Goal: Find specific page/section: Find specific page/section

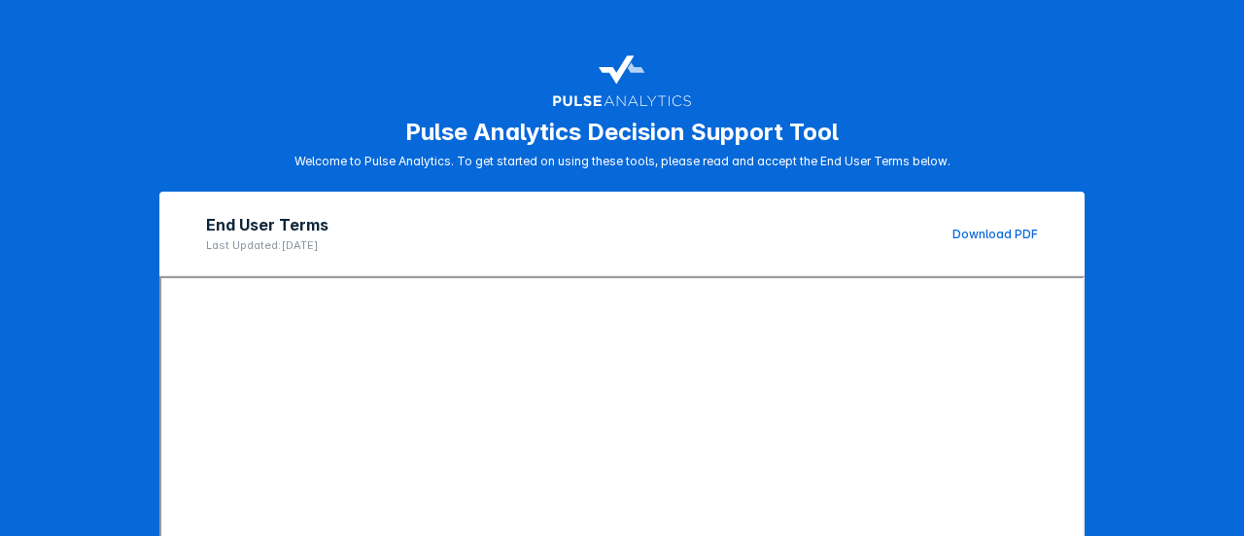
scroll to position [388, 0]
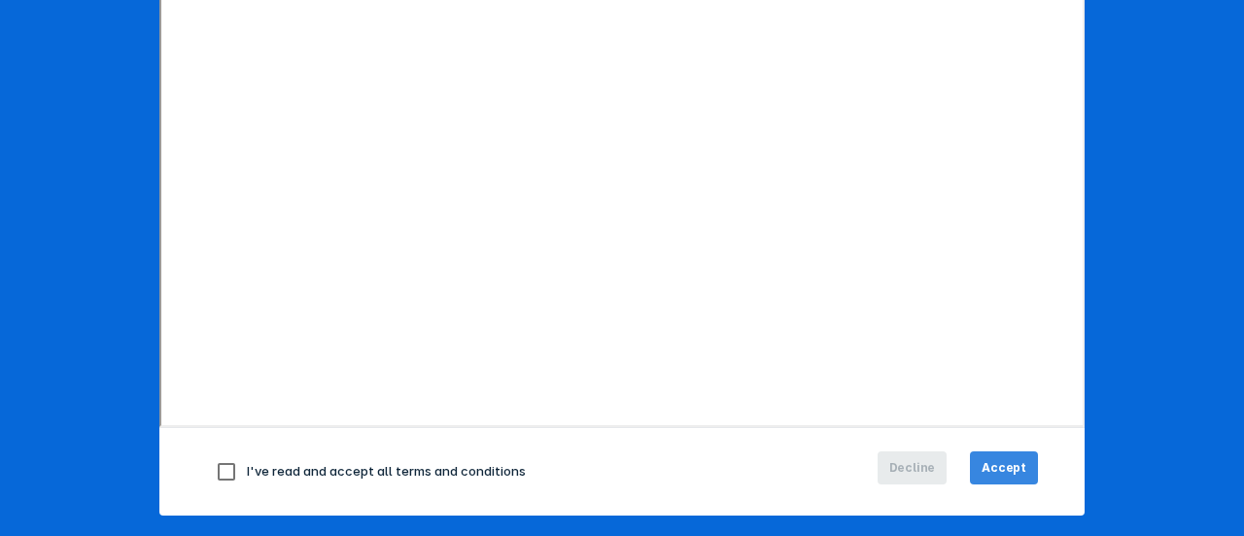
click at [995, 465] on span "Accept" at bounding box center [1004, 467] width 45 height 17
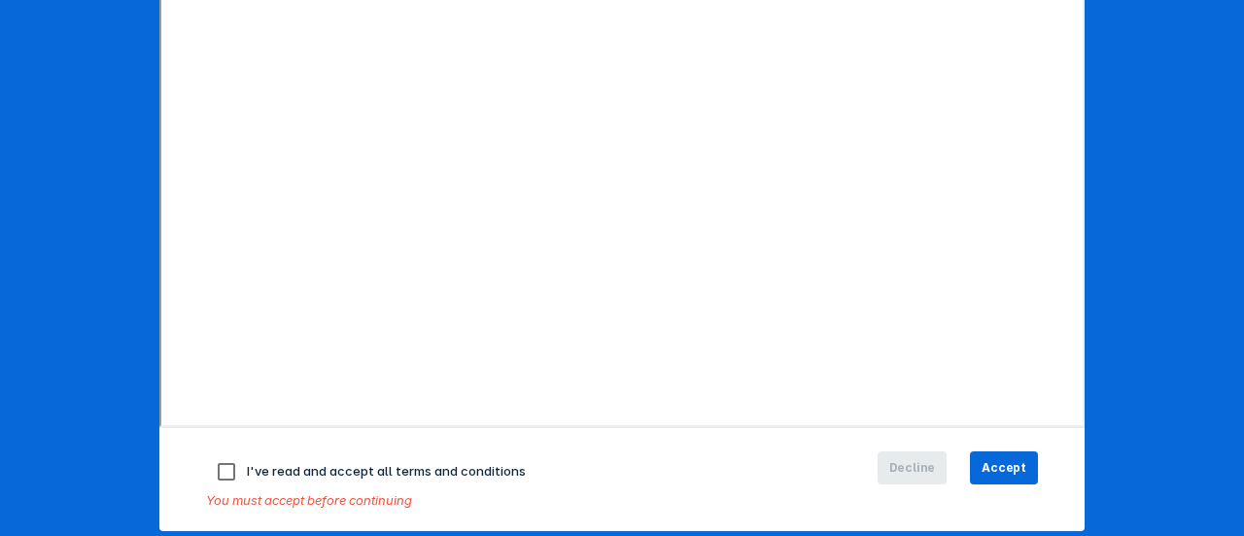
click at [218, 469] on input "checkbox" at bounding box center [226, 471] width 41 height 41
checkbox input "true"
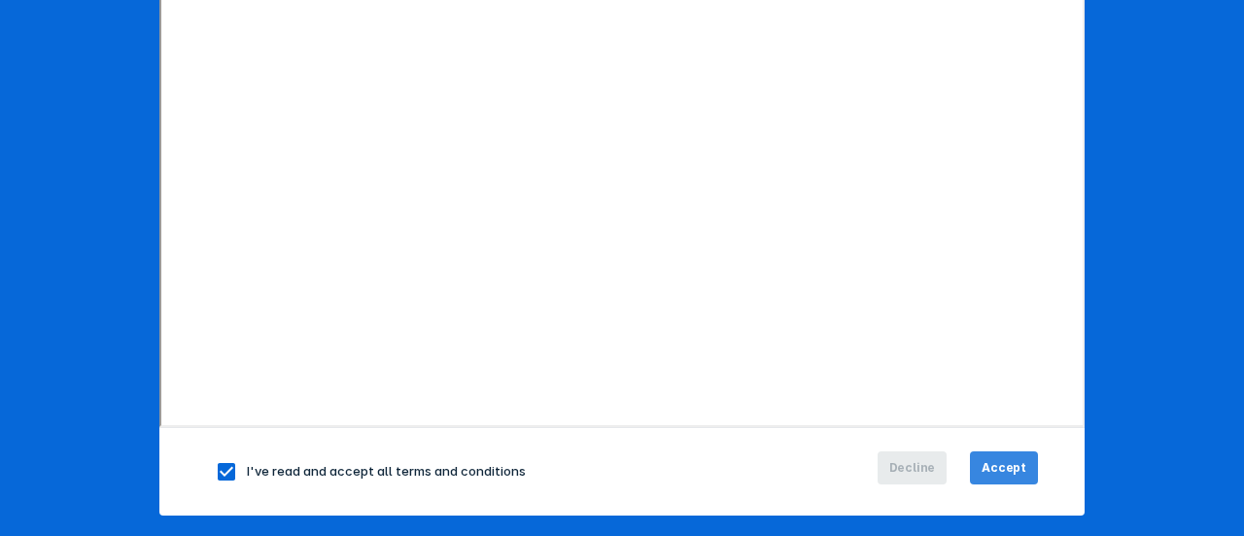
click at [997, 468] on span "Accept" at bounding box center [1004, 467] width 45 height 17
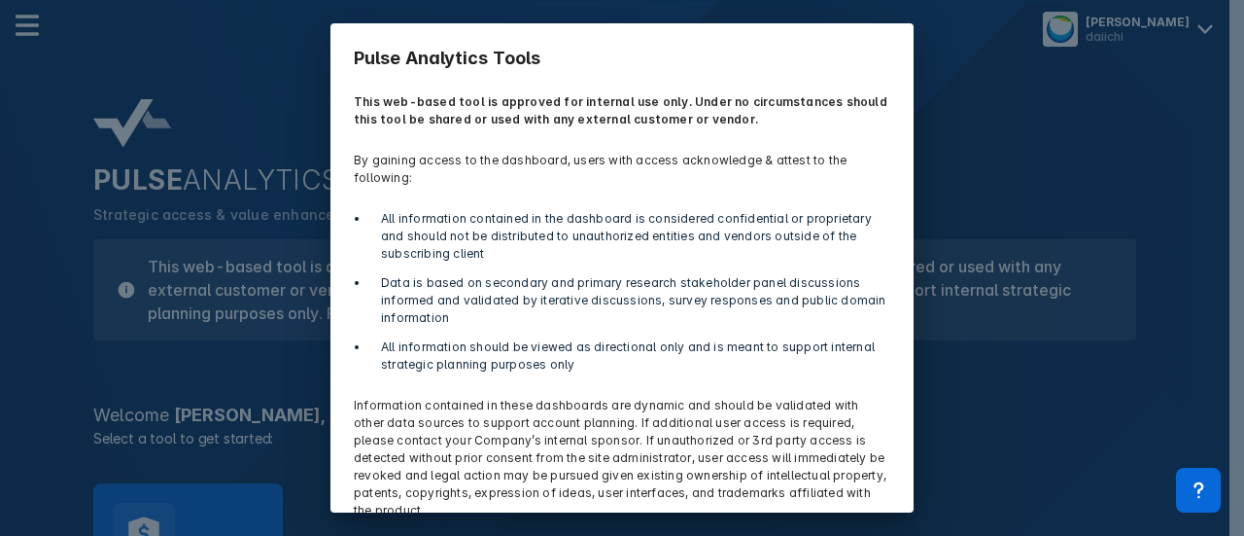
scroll to position [86, 0]
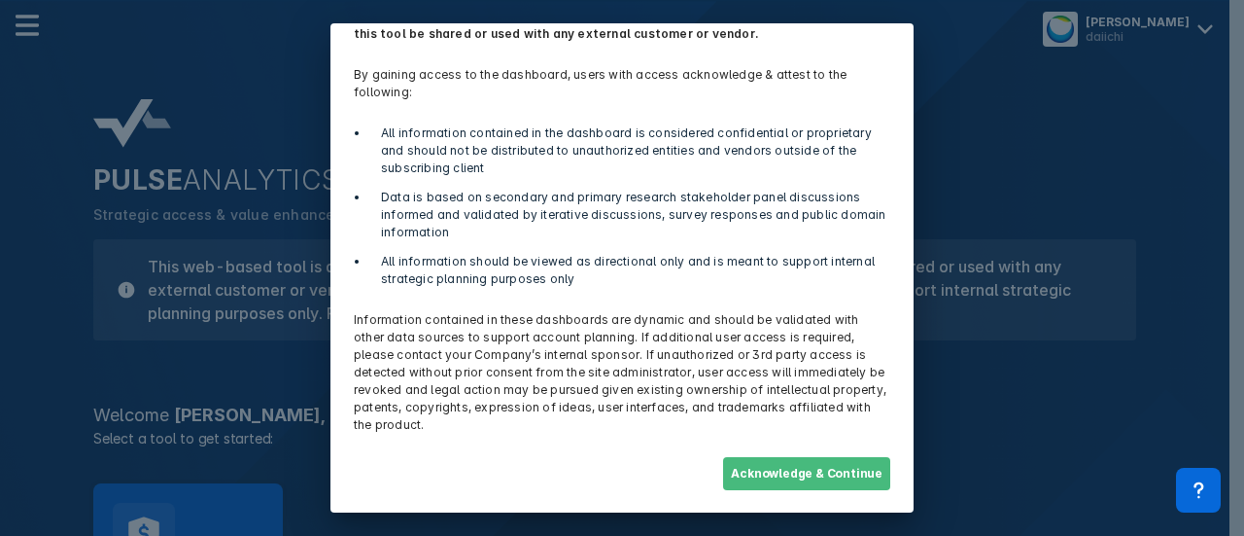
click at [783, 473] on button "Acknowledge & Continue" at bounding box center [806, 473] width 167 height 33
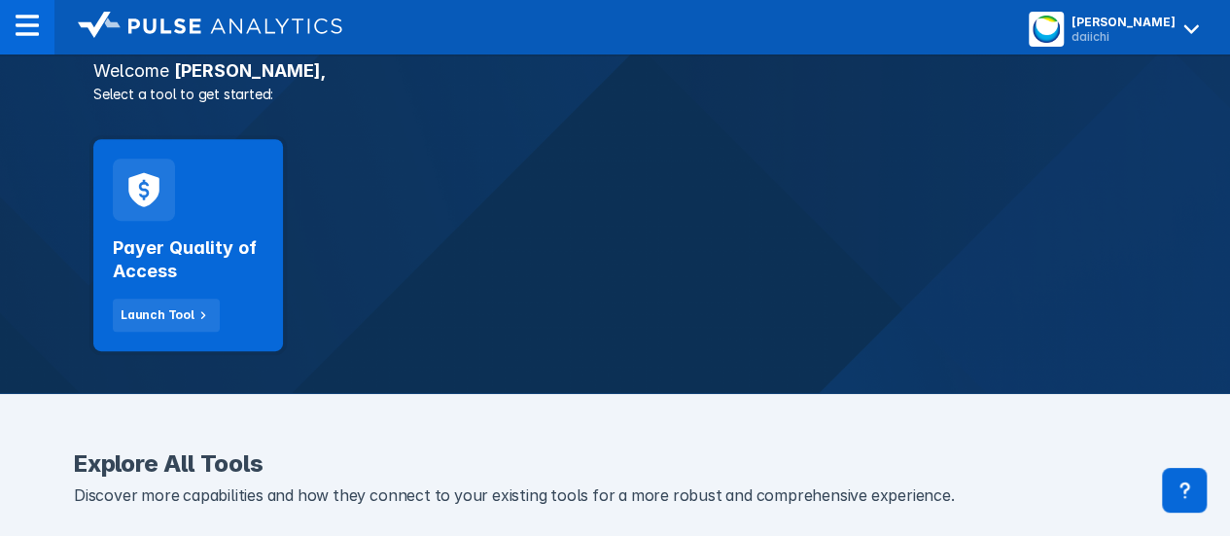
scroll to position [345, 0]
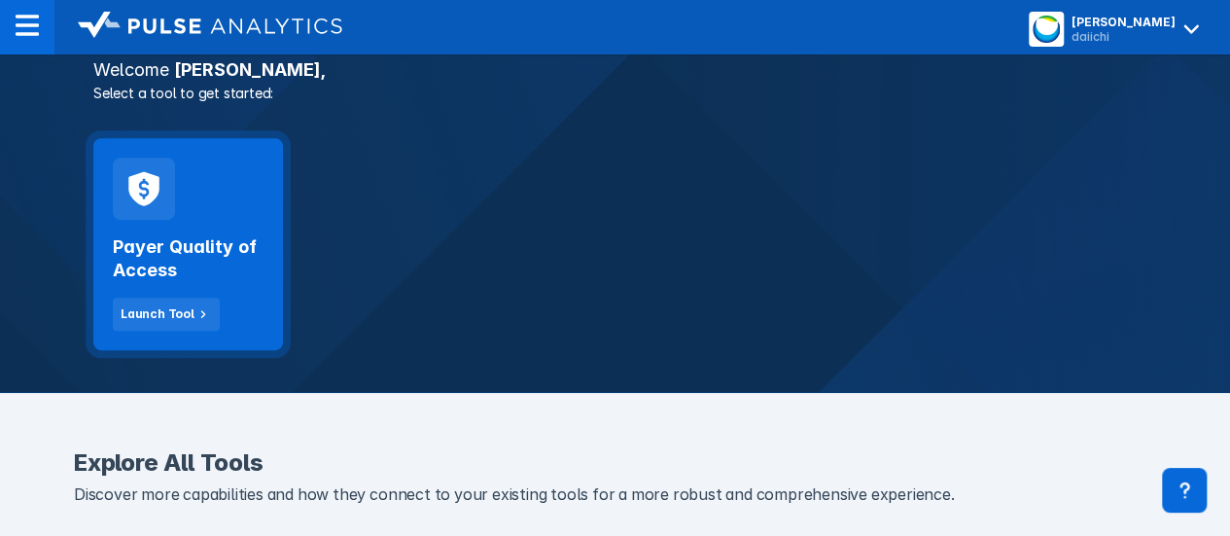
click at [165, 245] on h2 "Payer Quality of Access" at bounding box center [188, 258] width 151 height 47
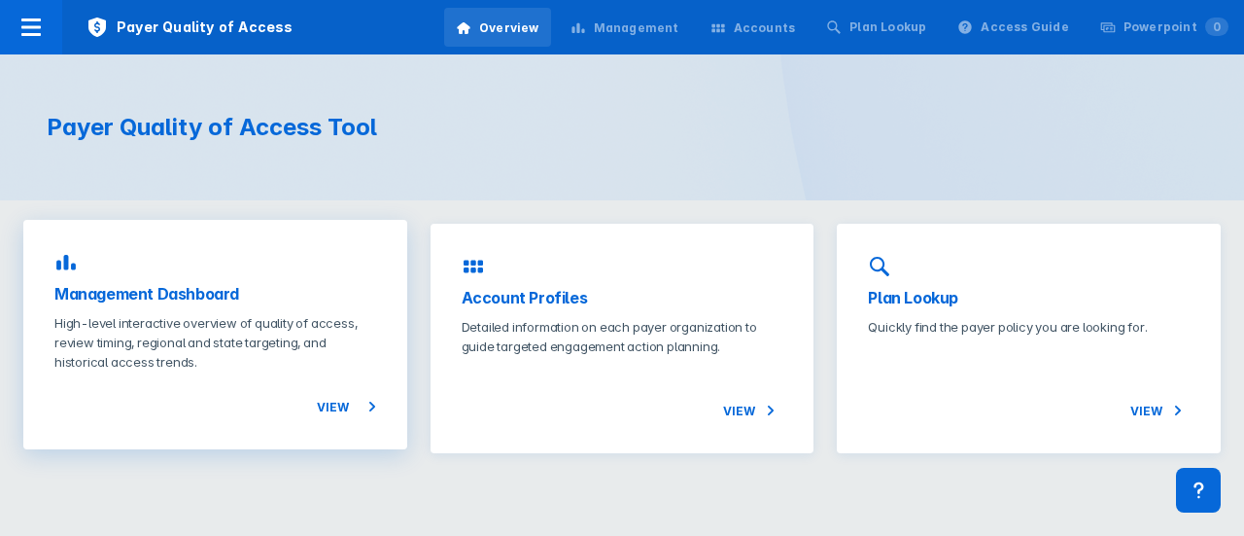
click at [200, 297] on h3 "Management Dashboard" at bounding box center [215, 293] width 322 height 23
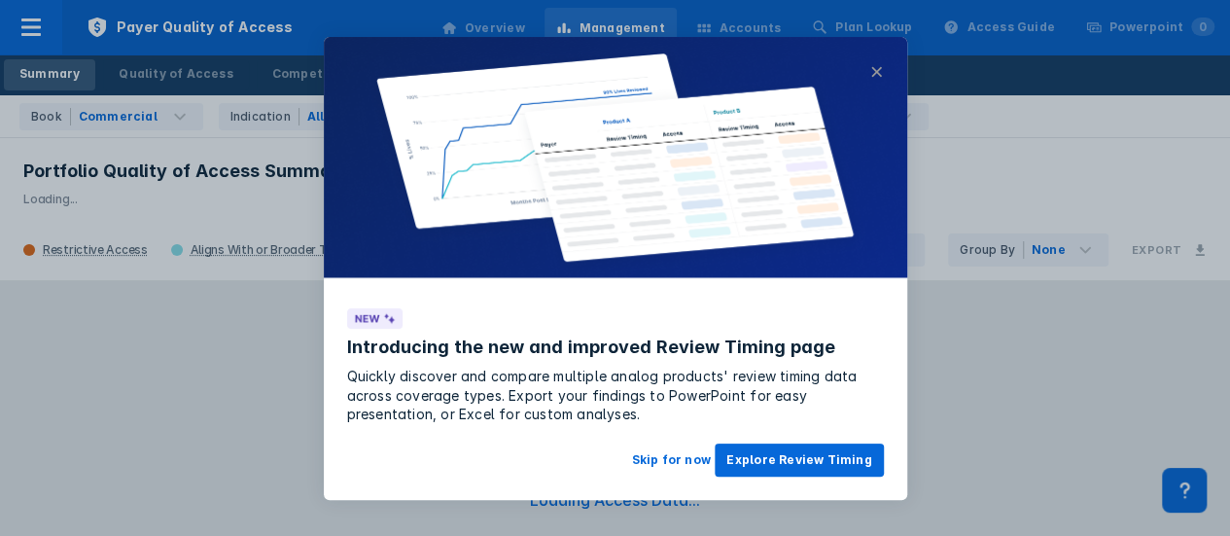
click at [873, 71] on button "×" at bounding box center [876, 71] width 14 height 23
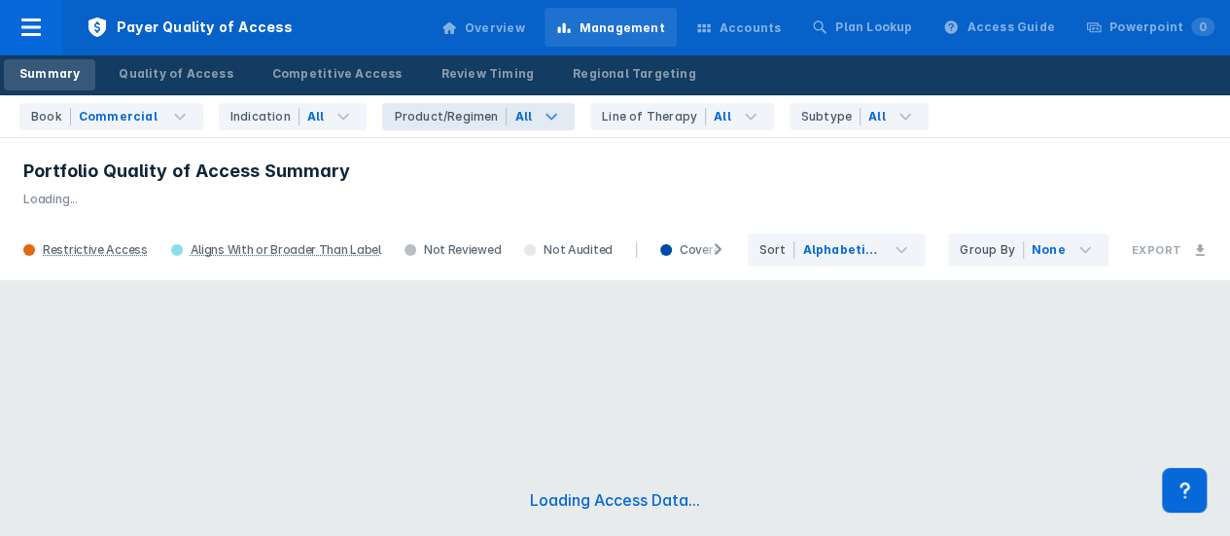
click at [540, 115] on icon at bounding box center [551, 116] width 23 height 23
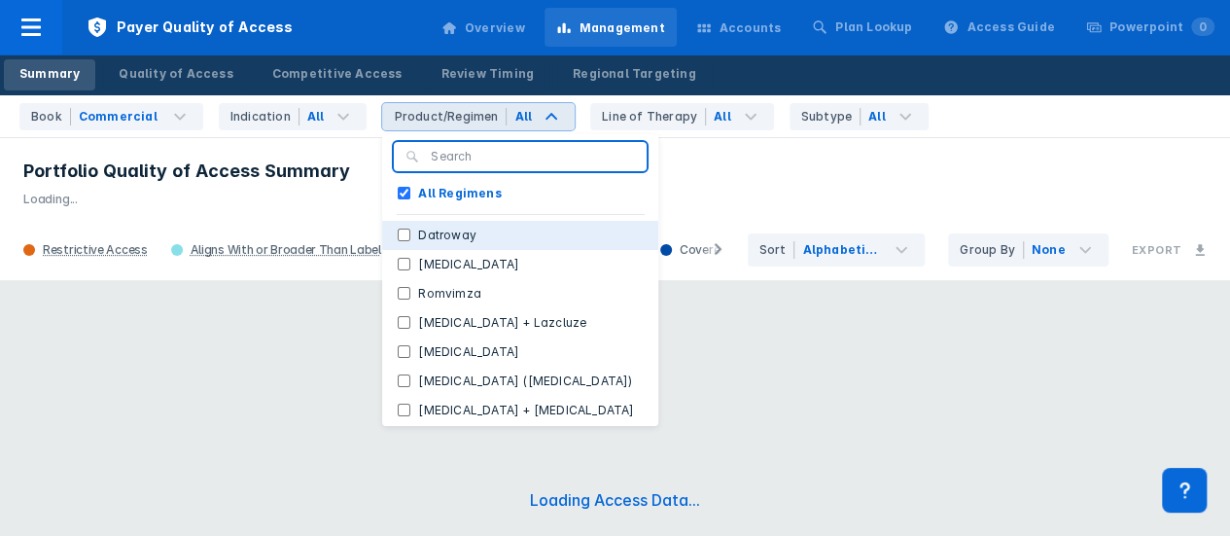
click at [433, 237] on label "Datroway" at bounding box center [447, 234] width 74 height 17
click at [410, 237] on input "Datroway" at bounding box center [404, 234] width 13 height 13
checkbox input "true"
checkbox Regimens "false"
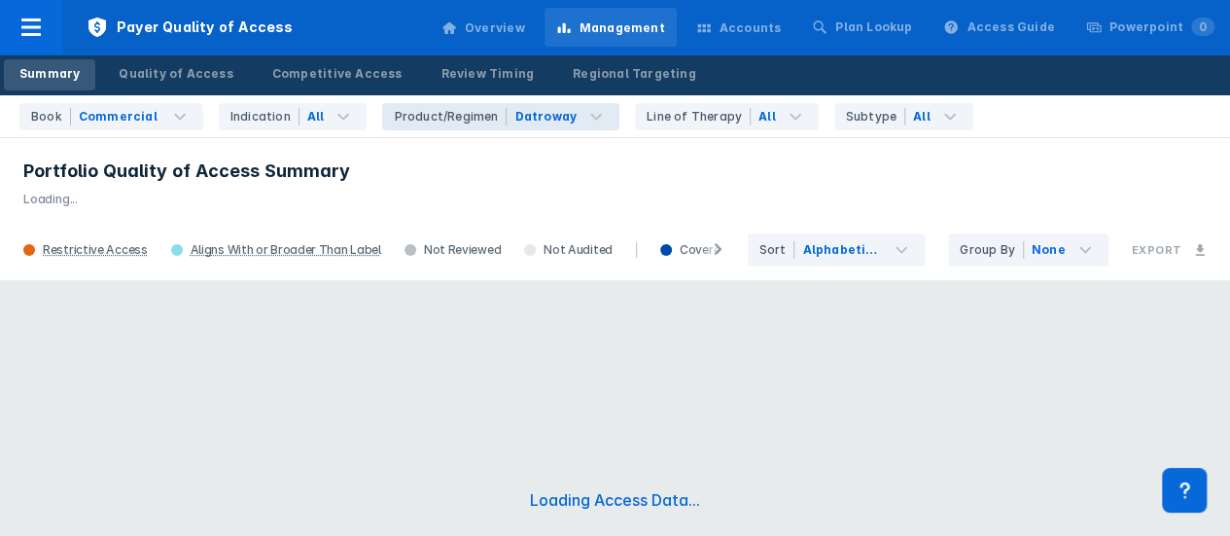
click at [737, 192] on p "Loading..." at bounding box center [614, 195] width 1183 height 25
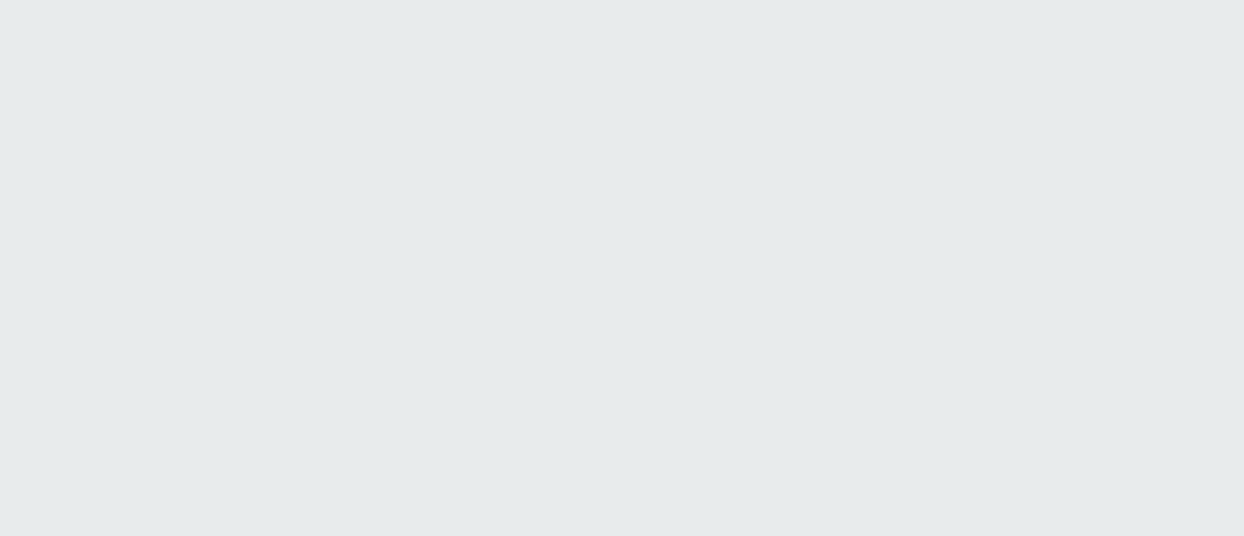
click at [545, 0] on html "Printing this webpage has been disabled. This tool is intended for internal pla…" at bounding box center [622, 0] width 1244 height 0
